Goal: Check status: Check status

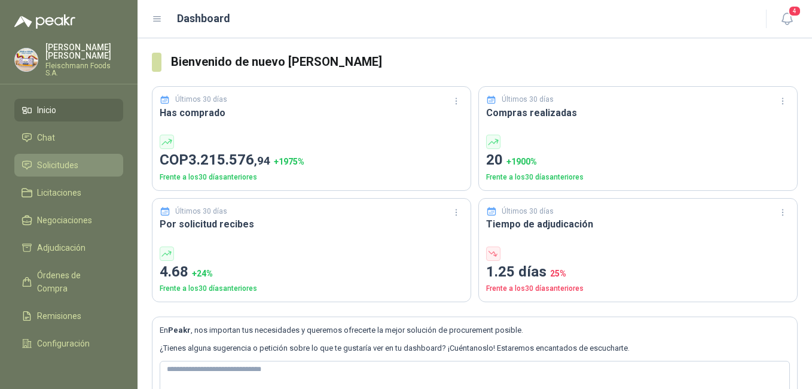
click at [81, 161] on li "Solicitudes" at bounding box center [69, 164] width 94 height 13
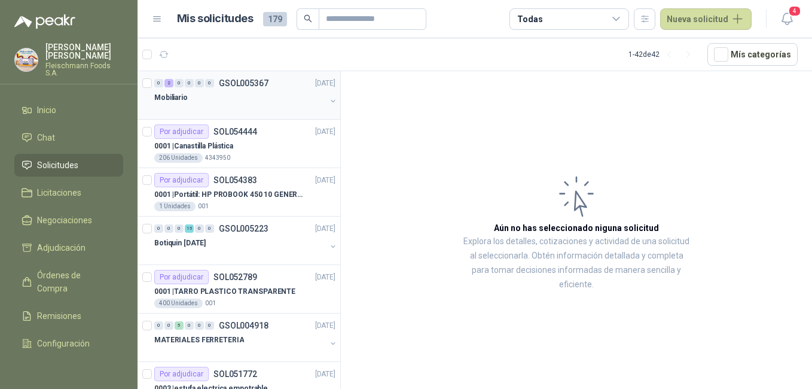
click at [210, 92] on div "Mobiliario" at bounding box center [240, 97] width 172 height 14
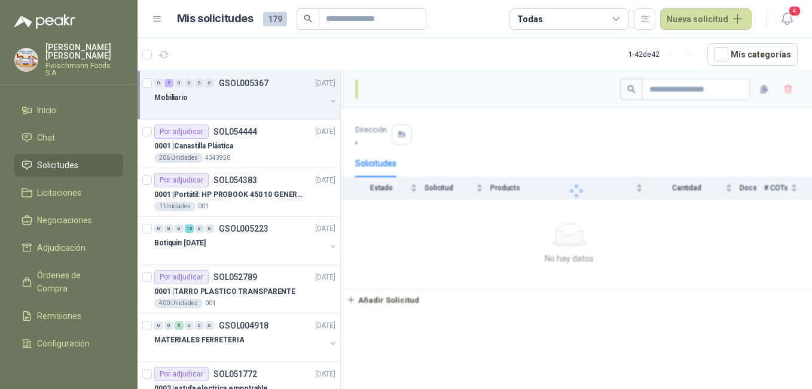
click at [210, 92] on div "Mobiliario" at bounding box center [240, 97] width 172 height 14
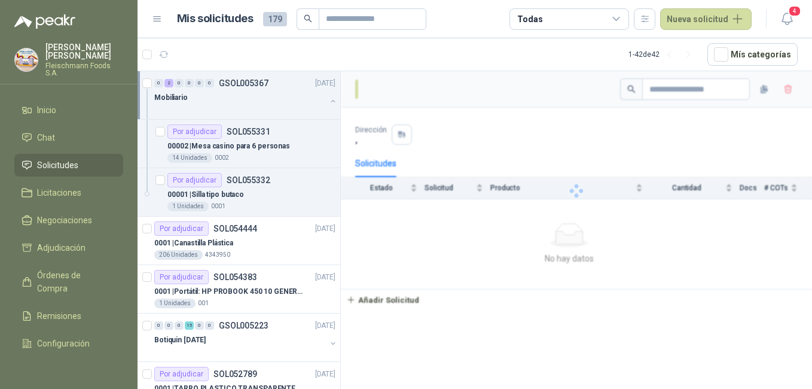
click at [210, 92] on div "Mobiliario" at bounding box center [240, 97] width 172 height 14
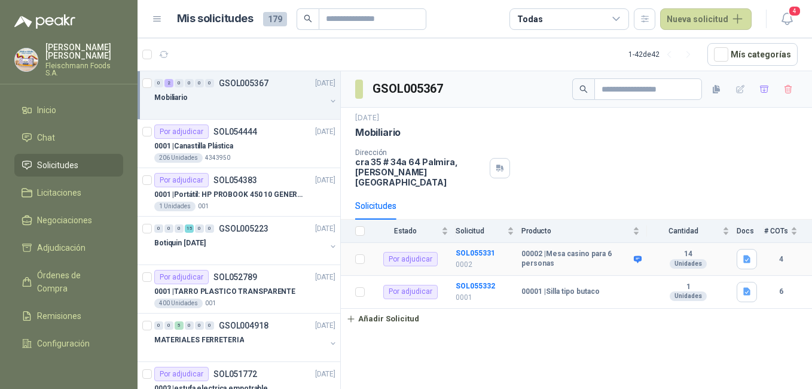
click at [487, 243] on td "SOL055331 0002" at bounding box center [488, 259] width 66 height 33
click at [486, 249] on b "SOL055331" at bounding box center [474, 253] width 39 height 8
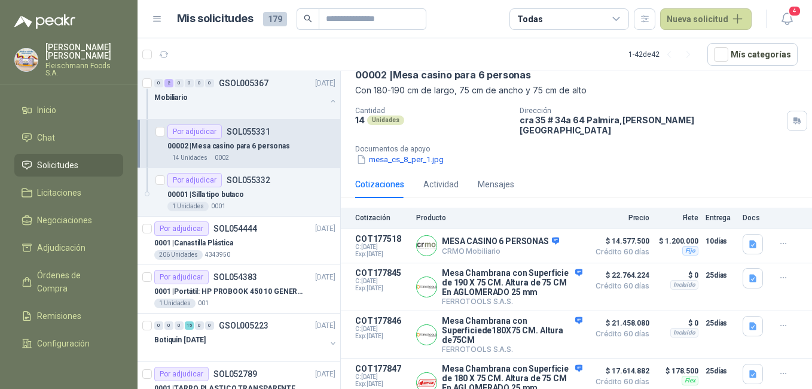
scroll to position [69, 0]
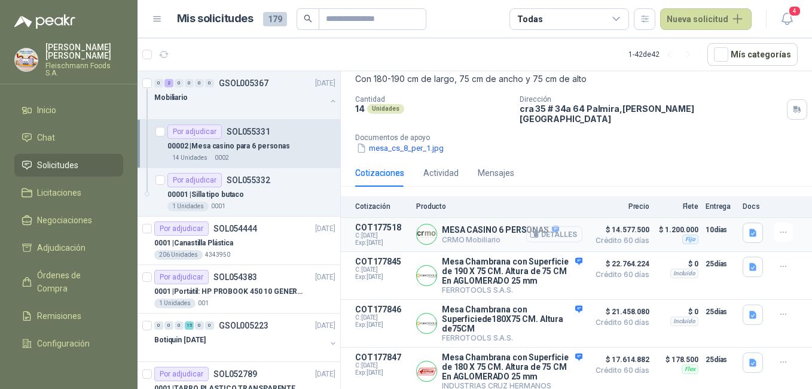
click at [564, 226] on button "Detalles" at bounding box center [554, 234] width 56 height 16
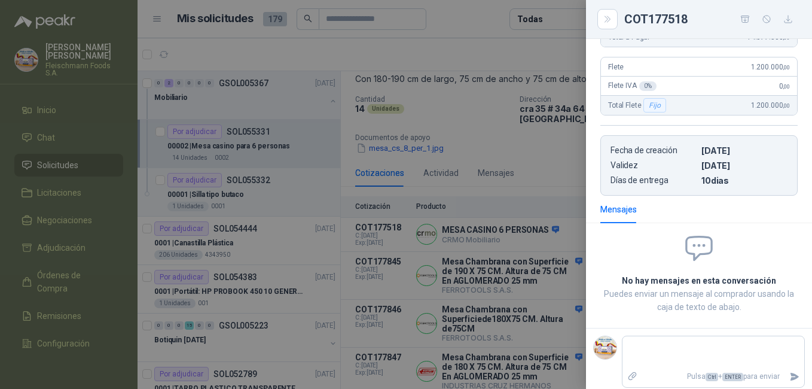
scroll to position [0, 0]
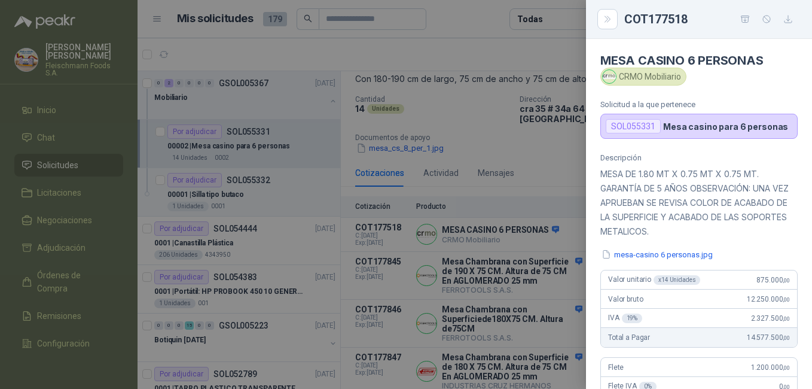
click at [482, 198] on div at bounding box center [406, 194] width 812 height 389
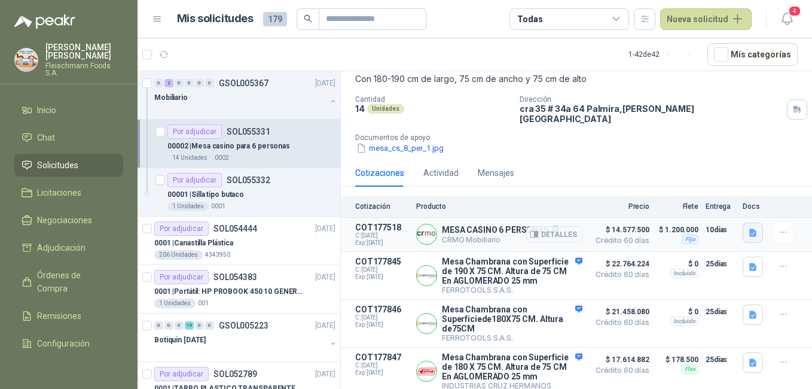
click at [748, 228] on button "button" at bounding box center [752, 232] width 20 height 20
click at [703, 193] on button "mesa-casino 6 personas.jpg" at bounding box center [689, 197] width 114 height 13
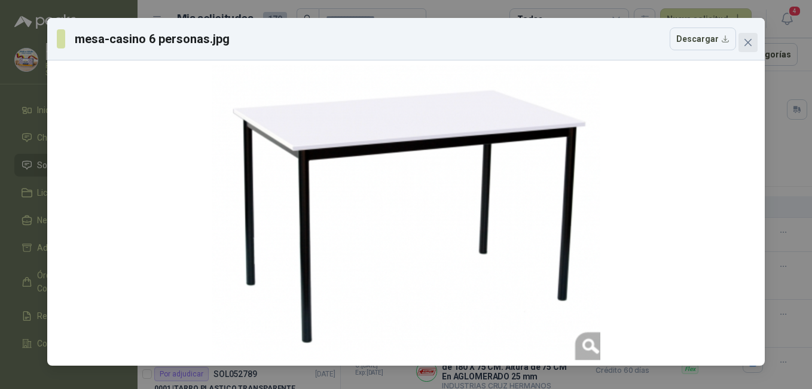
click at [750, 44] on icon "close" at bounding box center [747, 42] width 7 height 7
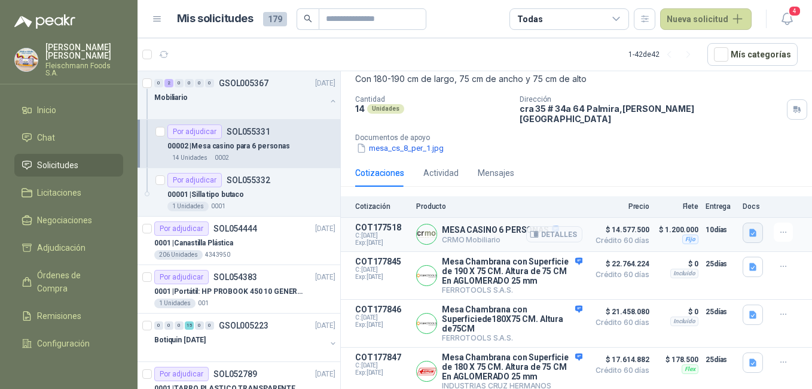
click at [748, 228] on icon "button" at bounding box center [753, 233] width 10 height 10
click at [715, 203] on button "mesa-casino 6 personas.jpg" at bounding box center [689, 197] width 114 height 13
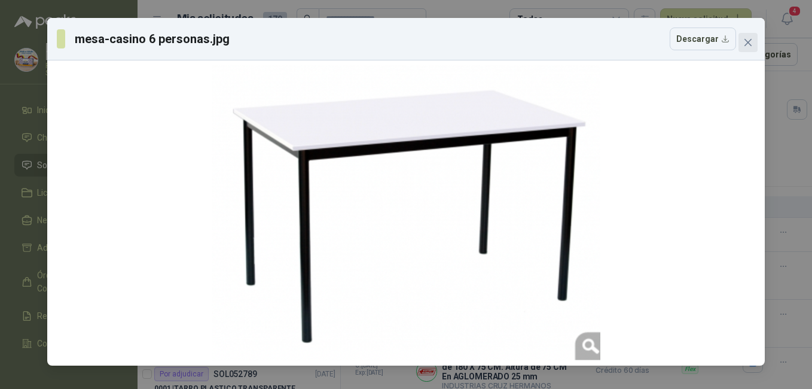
click at [751, 41] on icon "close" at bounding box center [748, 43] width 10 height 10
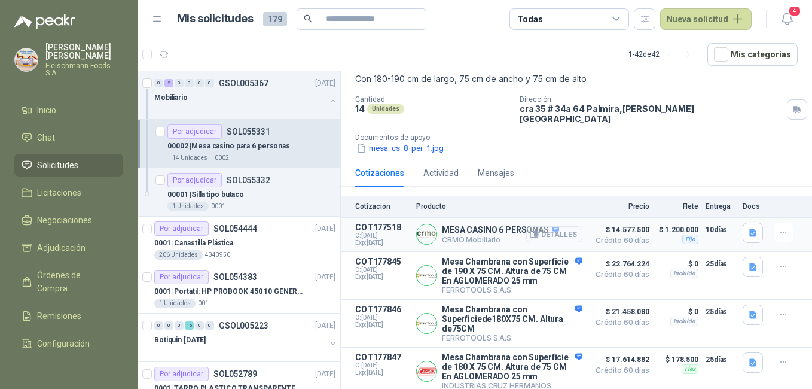
click at [549, 226] on button "Detalles" at bounding box center [554, 234] width 56 height 16
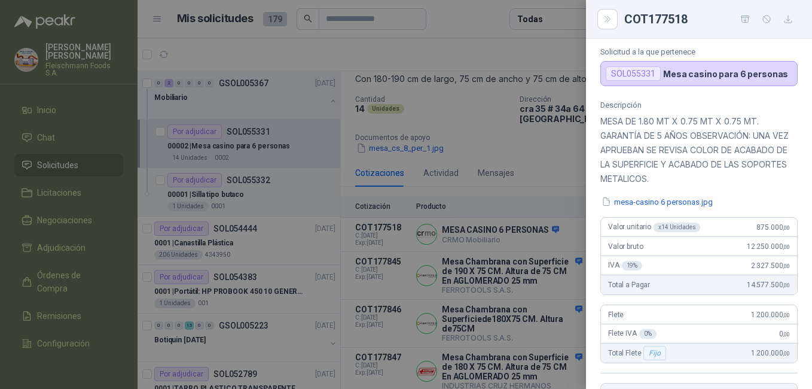
scroll to position [51, 0]
click at [436, 208] on div at bounding box center [406, 194] width 812 height 389
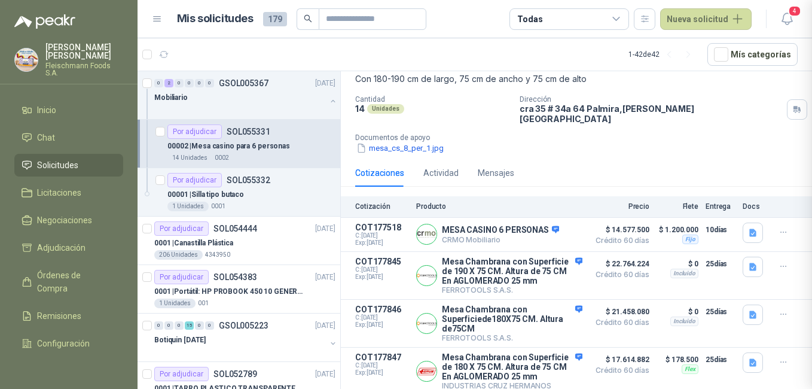
scroll to position [306, 0]
click at [747, 232] on button "button" at bounding box center [752, 232] width 20 height 20
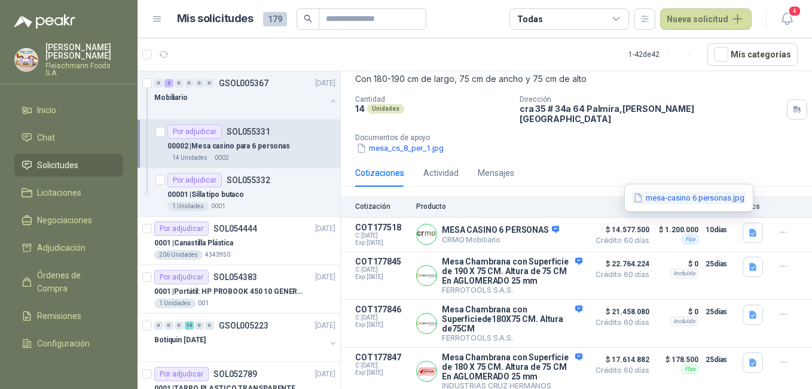
click at [694, 194] on button "mesa-casino 6 personas.jpg" at bounding box center [689, 197] width 114 height 13
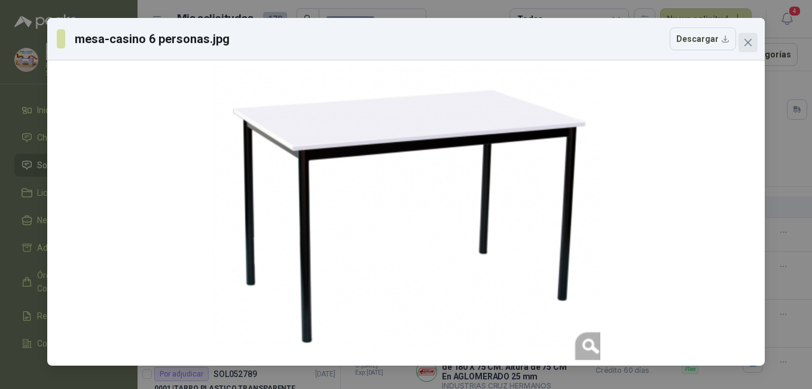
click at [747, 42] on icon "close" at bounding box center [747, 42] width 7 height 7
